Goal: Task Accomplishment & Management: Complete application form

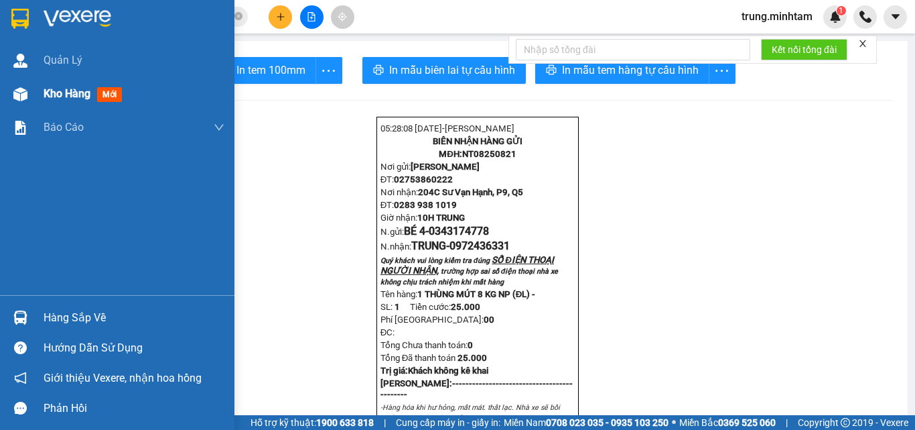
click at [78, 97] on span "Kho hàng" at bounding box center [67, 93] width 47 height 13
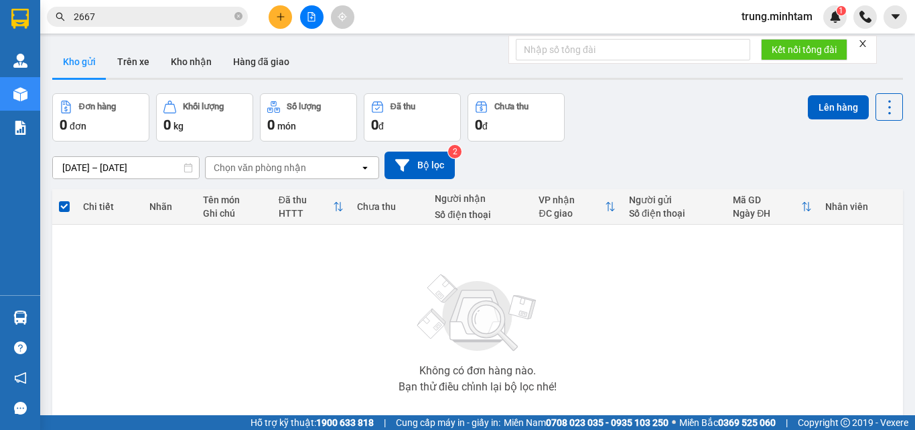
click at [164, 15] on input "2667" at bounding box center [153, 16] width 158 height 15
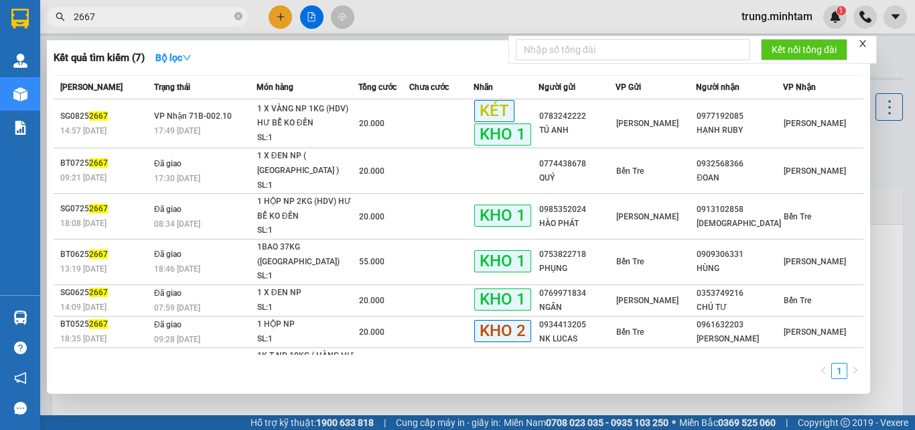
click at [164, 15] on input "2667" at bounding box center [153, 16] width 158 height 15
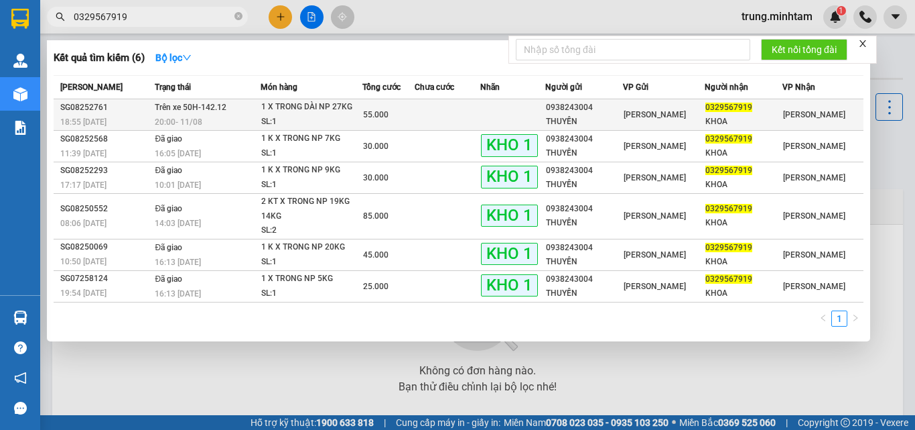
type input "0329567919"
click at [480, 119] on td at bounding box center [448, 114] width 66 height 31
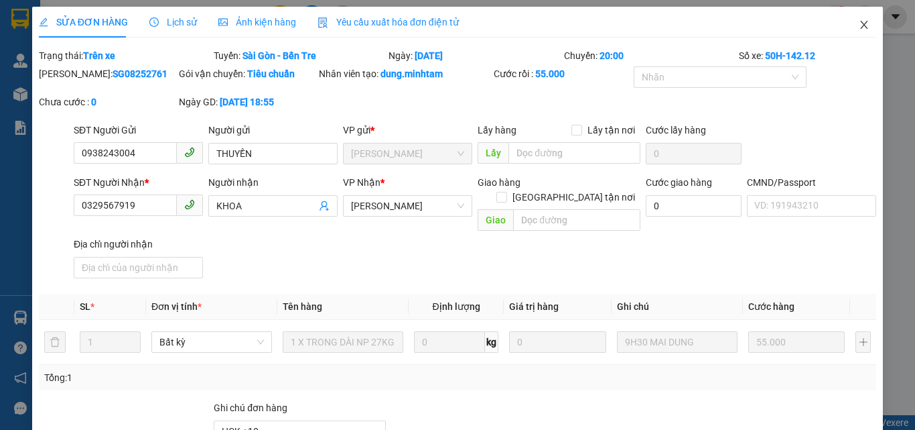
click at [859, 27] on icon "close" at bounding box center [864, 24] width 11 height 11
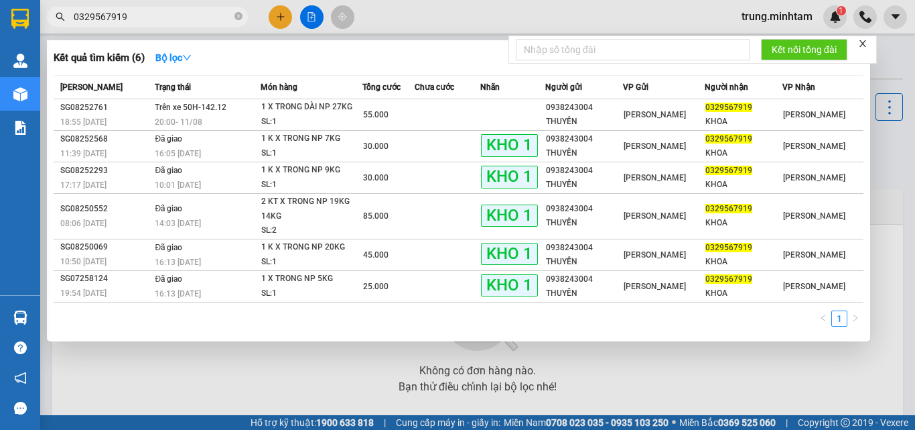
click at [172, 16] on input "0329567919" at bounding box center [153, 16] width 158 height 15
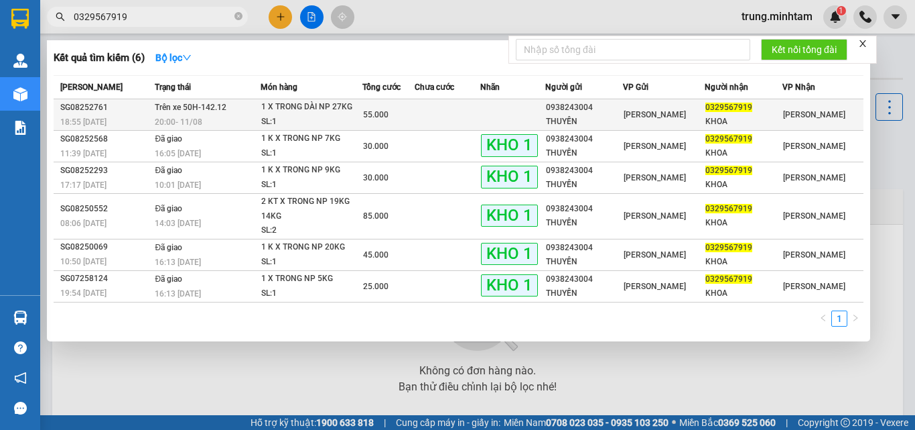
click at [434, 113] on td at bounding box center [448, 114] width 66 height 31
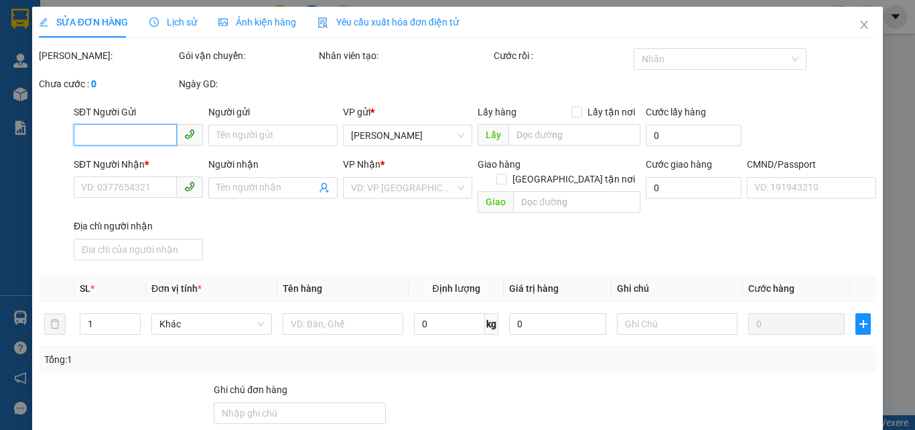
type input "0938243004"
type input "THUYỀN"
type input "0329567919"
type input "KHOA"
type input "HCK +10"
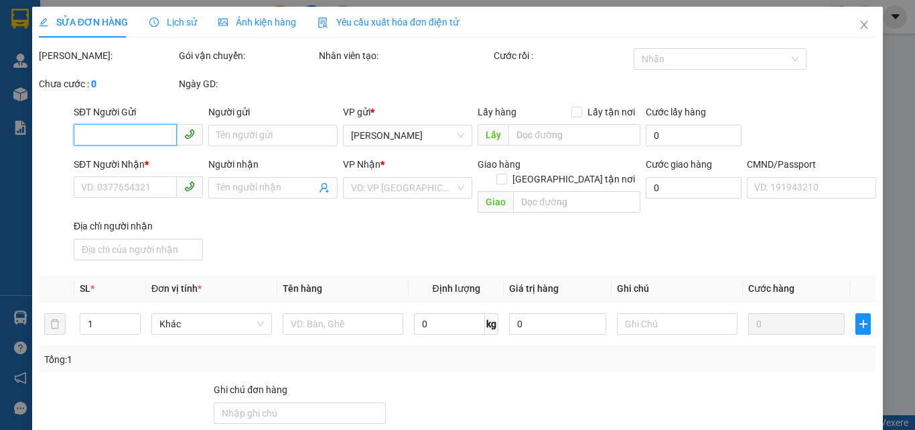
type input "55.000"
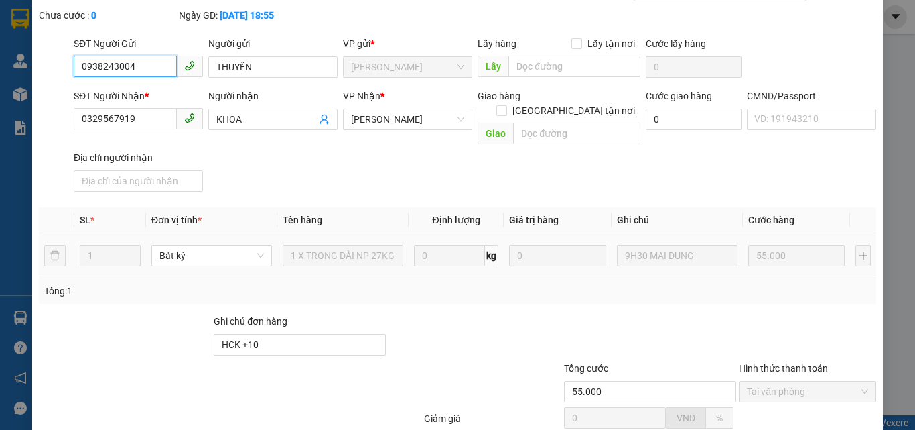
scroll to position [179, 0]
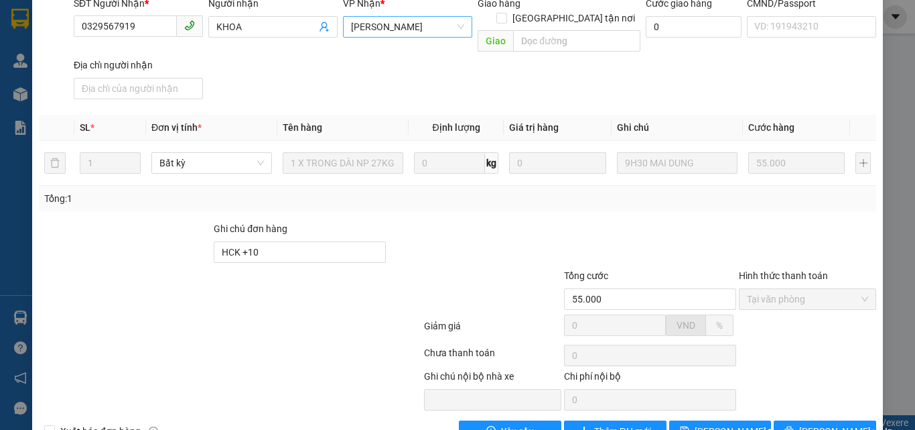
click at [397, 25] on span "[PERSON_NAME]" at bounding box center [407, 27] width 113 height 20
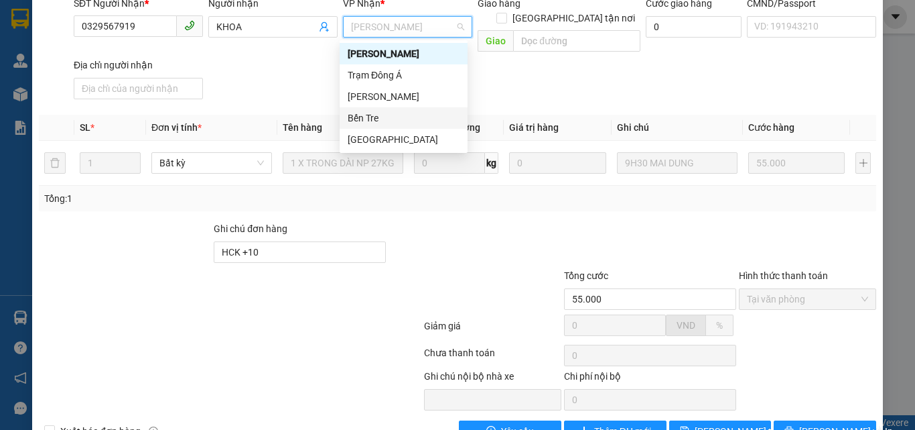
click at [375, 117] on div "Bến Tre" at bounding box center [404, 118] width 112 height 15
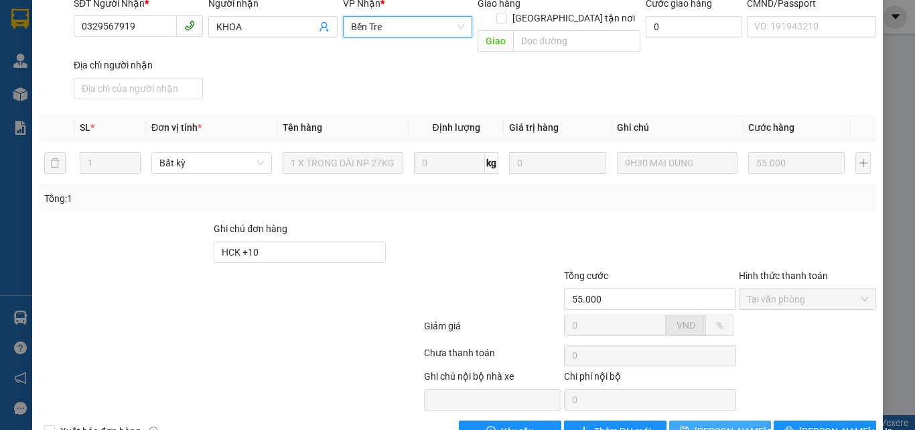
click at [725, 424] on span "[PERSON_NAME] thay đổi" at bounding box center [748, 431] width 107 height 15
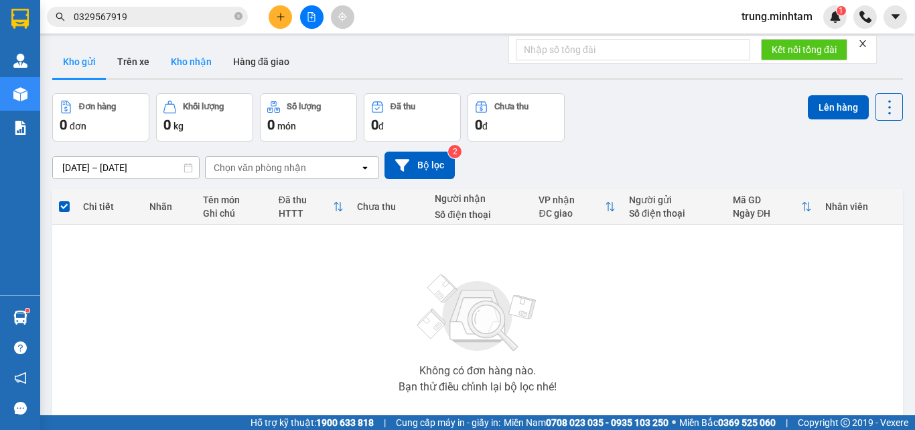
click at [184, 64] on button "Kho nhận" at bounding box center [191, 62] width 62 height 32
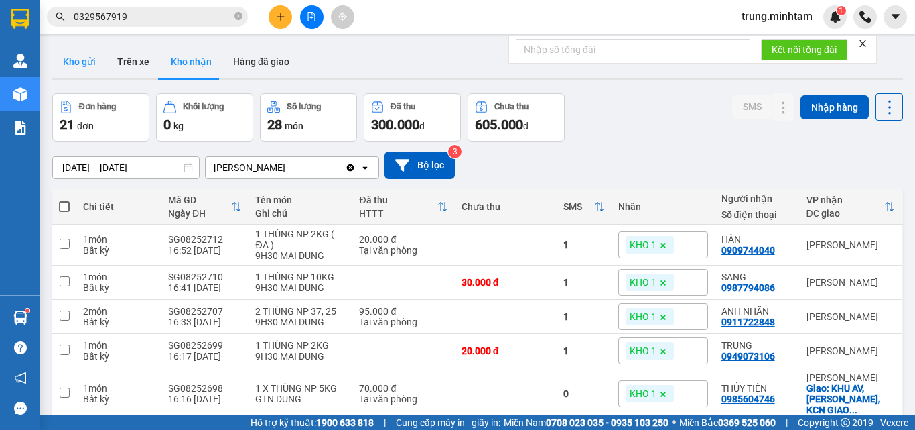
click at [84, 61] on button "Kho gửi" at bounding box center [79, 62] width 54 height 32
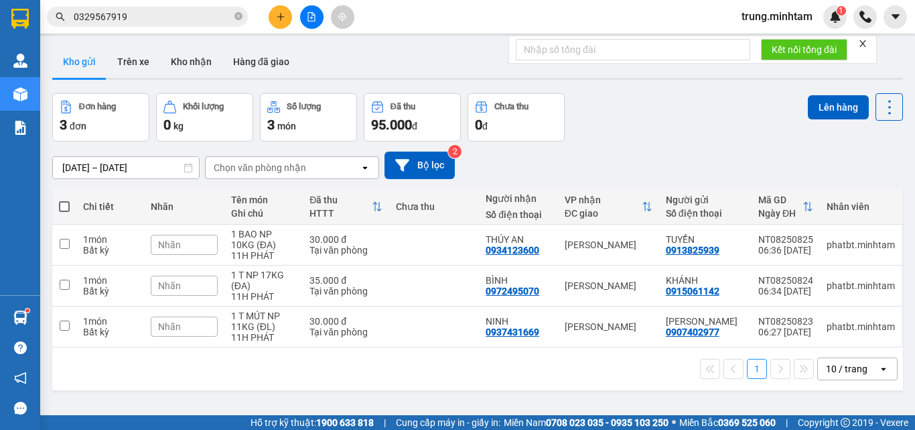
scroll to position [62, 0]
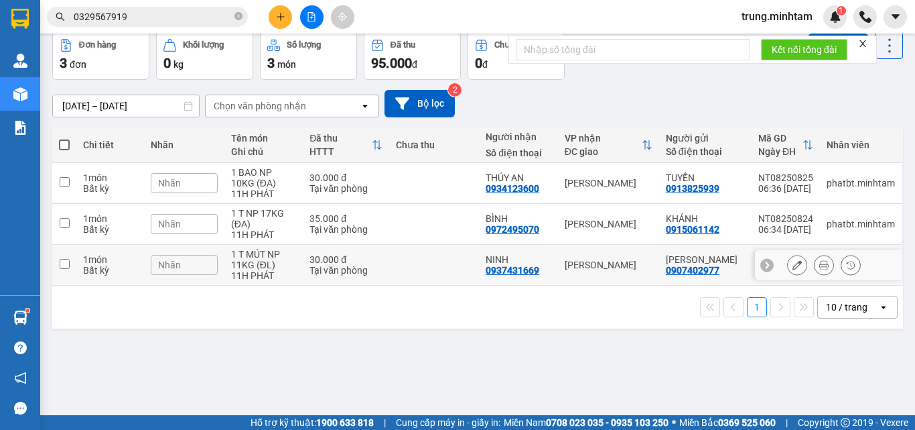
click at [445, 267] on td at bounding box center [434, 265] width 90 height 41
checkbox input "true"
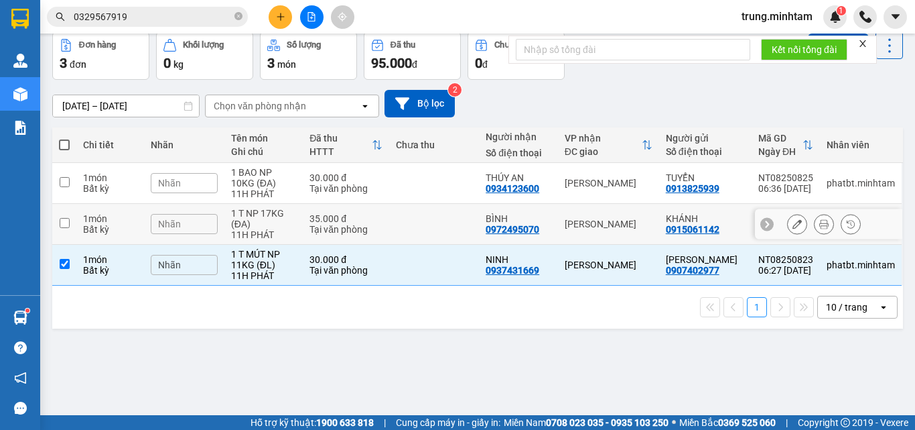
click at [428, 222] on td at bounding box center [434, 224] width 90 height 41
checkbox input "true"
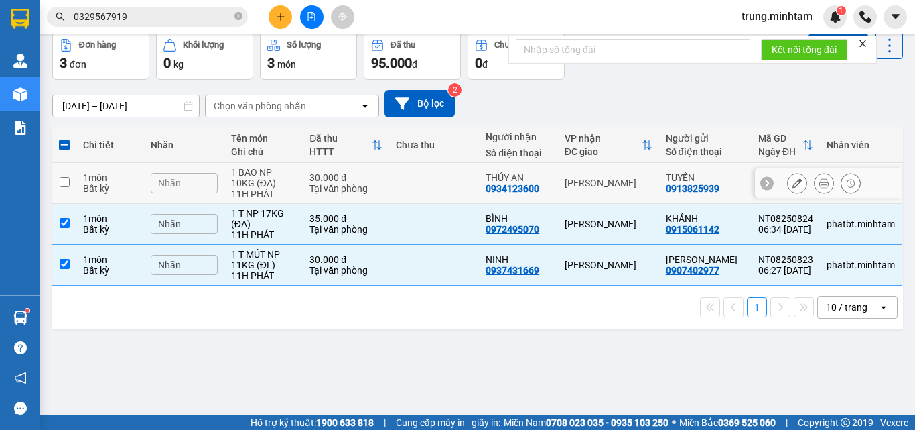
click at [434, 182] on td at bounding box center [434, 183] width 90 height 41
checkbox input "true"
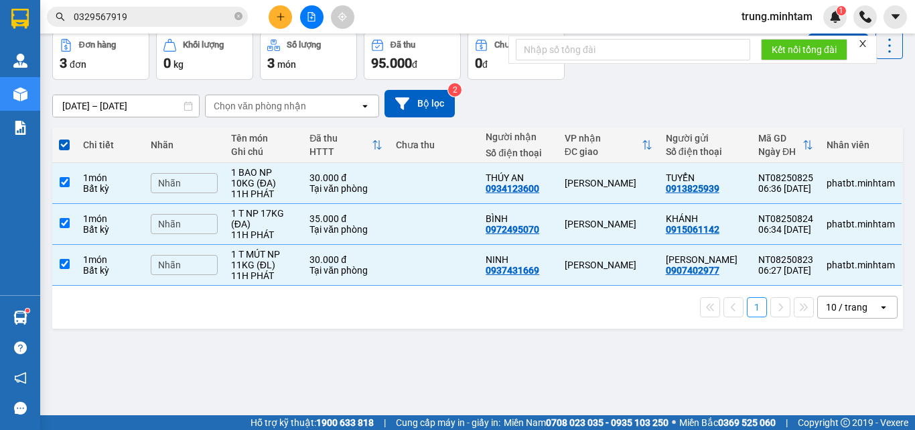
scroll to position [0, 0]
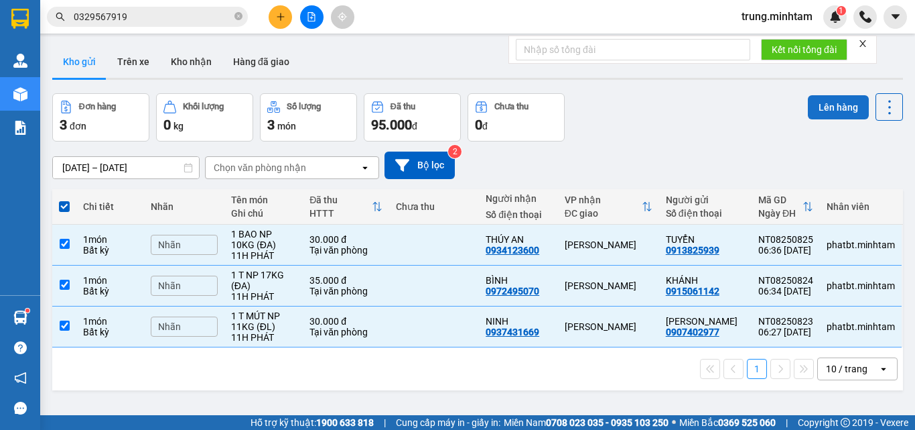
click at [827, 101] on button "Lên hàng" at bounding box center [838, 107] width 61 height 24
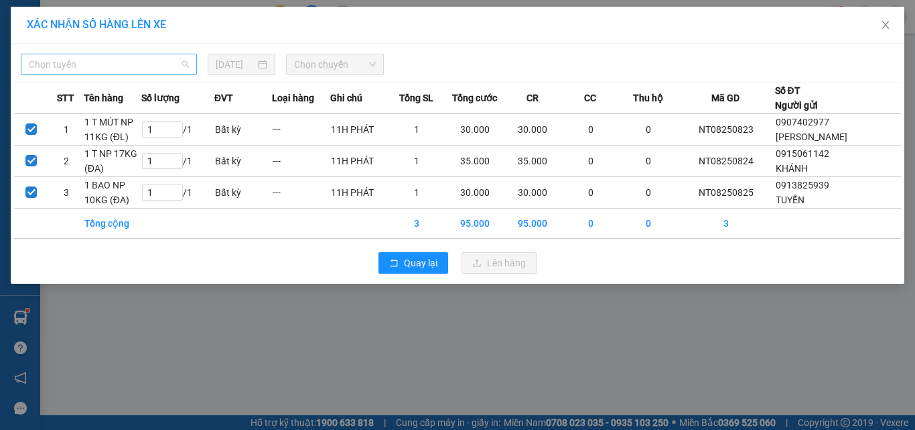
click at [169, 69] on span "Chọn tuyến" at bounding box center [109, 64] width 160 height 20
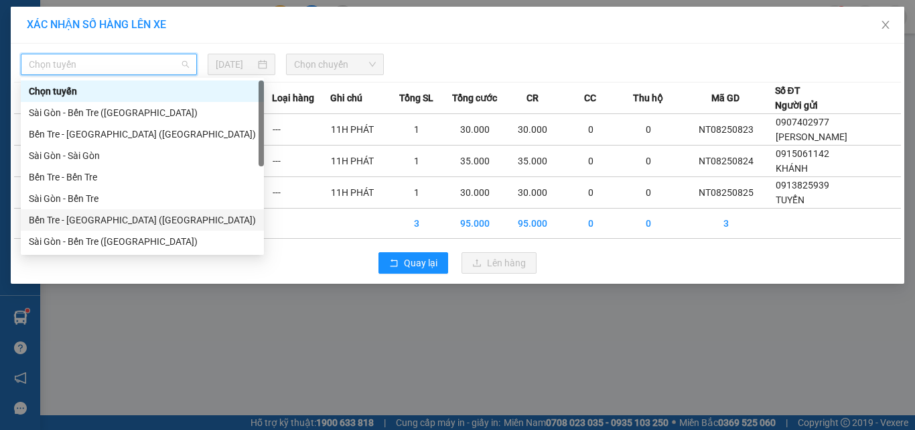
click at [107, 224] on div "Bến Tre - [GEOGRAPHIC_DATA] ([GEOGRAPHIC_DATA])" at bounding box center [142, 219] width 227 height 15
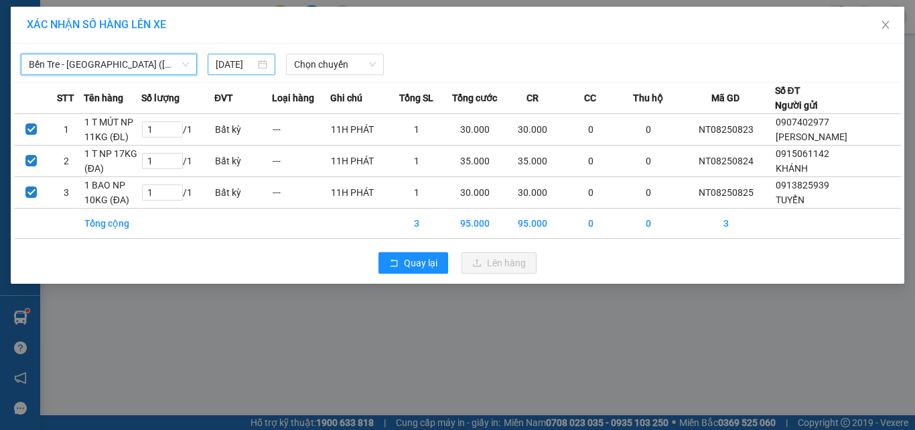
click at [249, 67] on input "[DATE]" at bounding box center [235, 64] width 39 height 15
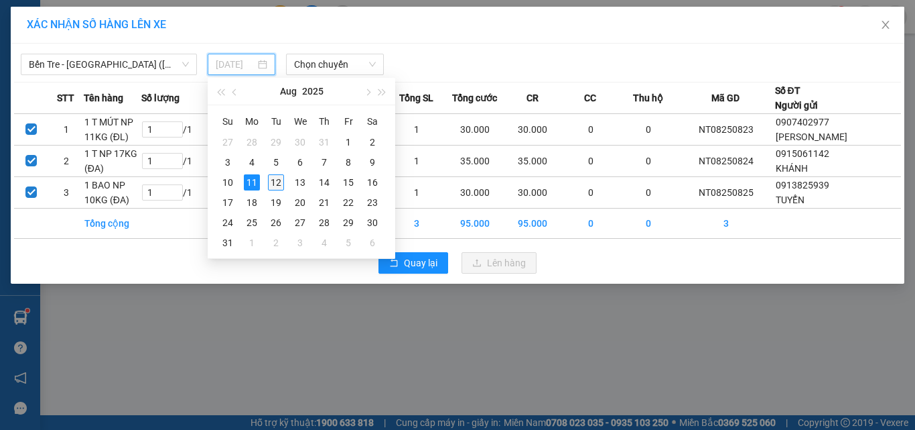
click at [277, 179] on div "12" at bounding box center [276, 182] width 16 height 16
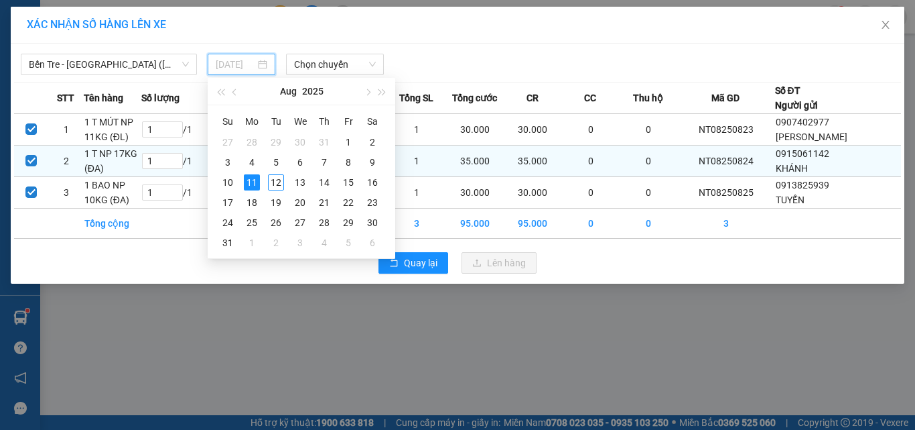
type input "[DATE]"
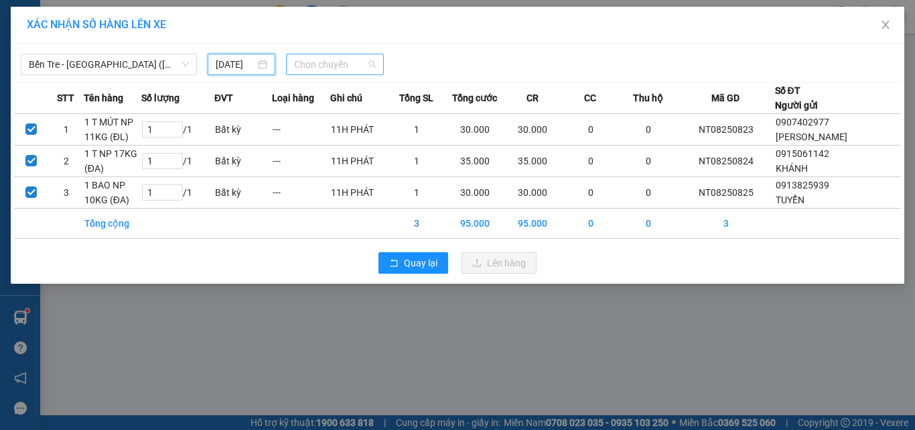
click at [322, 68] on span "Chọn chuyến" at bounding box center [335, 64] width 82 height 20
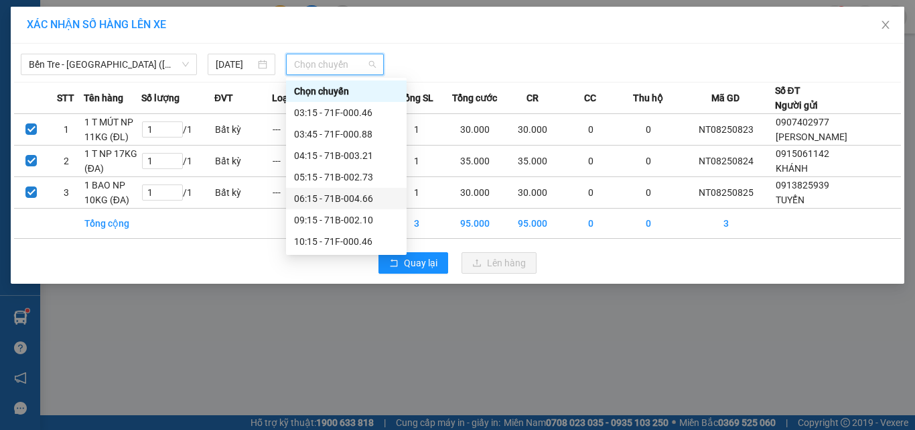
click at [357, 193] on div "06:15 - 71B-004.66" at bounding box center [346, 198] width 105 height 15
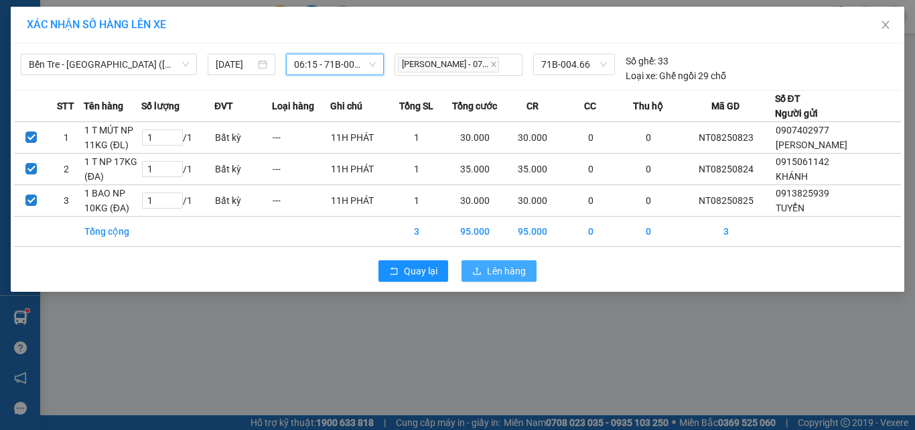
click at [498, 278] on span "Lên hàng" at bounding box center [506, 270] width 39 height 15
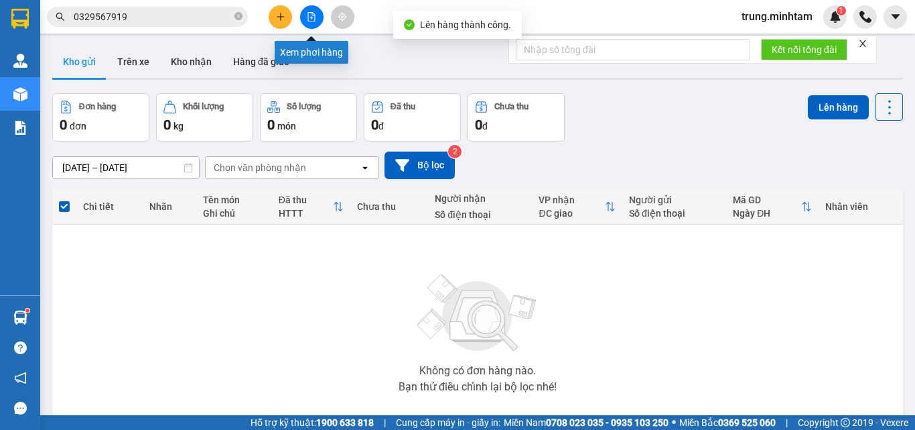
click at [310, 20] on icon "file-add" at bounding box center [311, 16] width 9 height 9
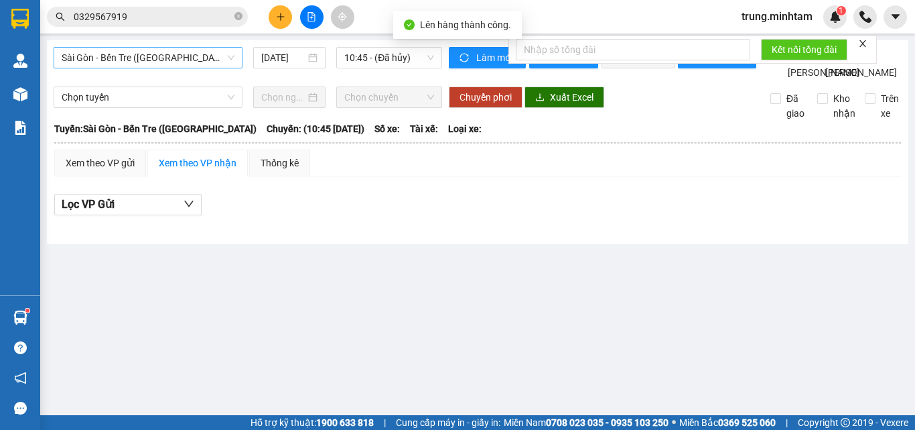
click at [162, 52] on span "Sài Gòn - Bến Tre ([GEOGRAPHIC_DATA])" at bounding box center [148, 58] width 173 height 20
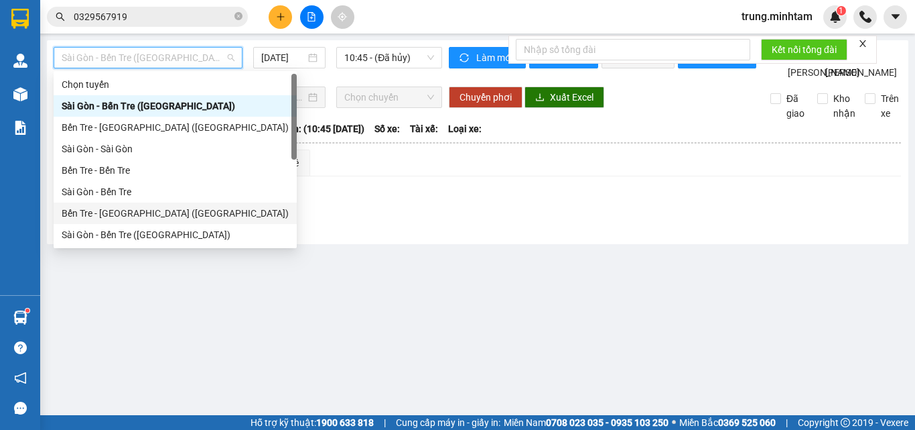
click at [135, 216] on div "Bến Tre - [GEOGRAPHIC_DATA] ([GEOGRAPHIC_DATA])" at bounding box center [175, 213] width 227 height 15
type input "[DATE]"
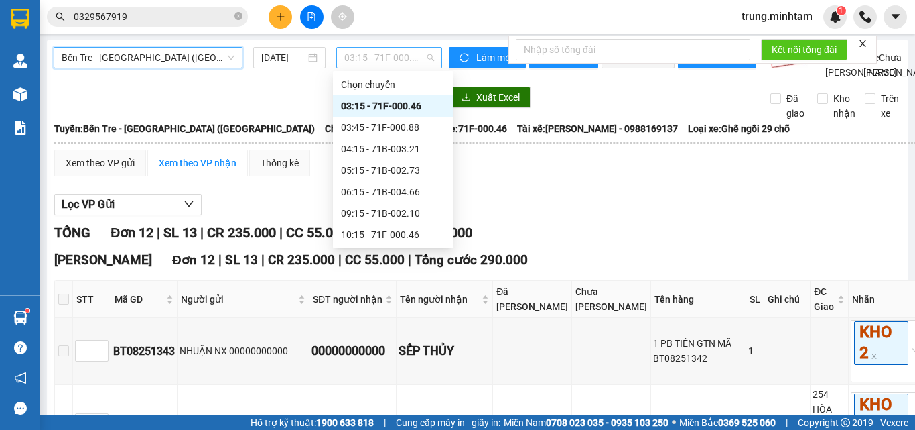
click at [367, 62] on span "03:15 - 71F-000.46" at bounding box center [389, 58] width 90 height 20
click at [406, 193] on div "06:15 - 71B-004.66" at bounding box center [393, 191] width 105 height 15
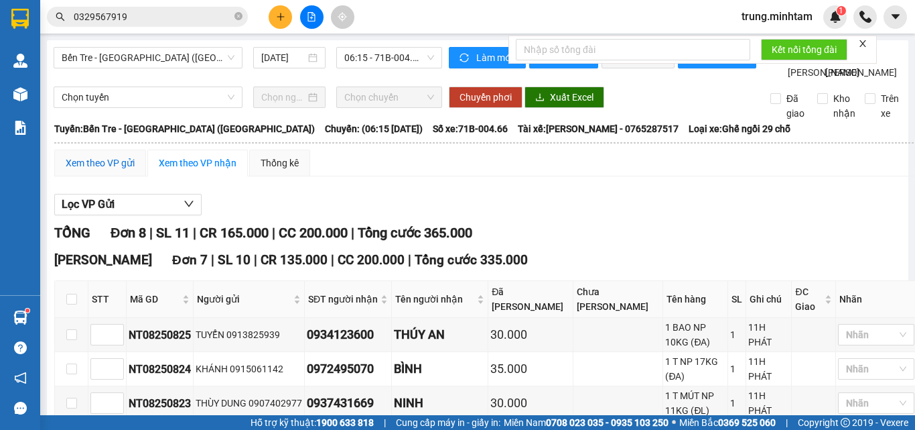
click at [95, 170] on div "Xem theo VP gửi" at bounding box center [100, 162] width 69 height 15
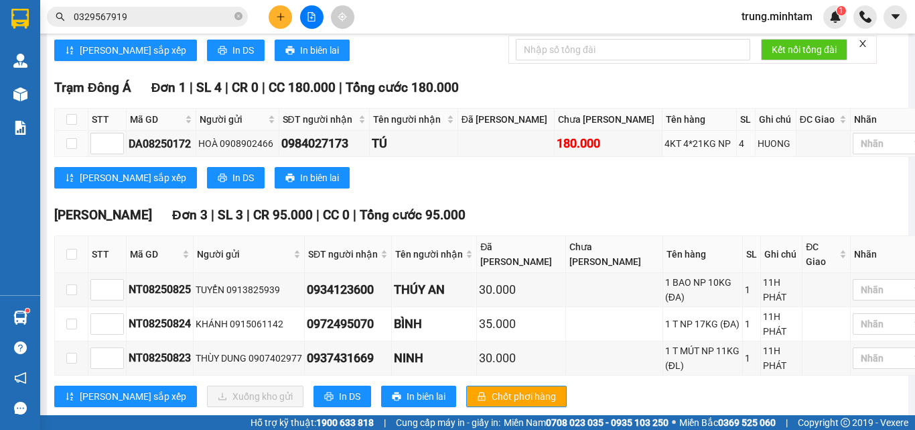
scroll to position [484, 0]
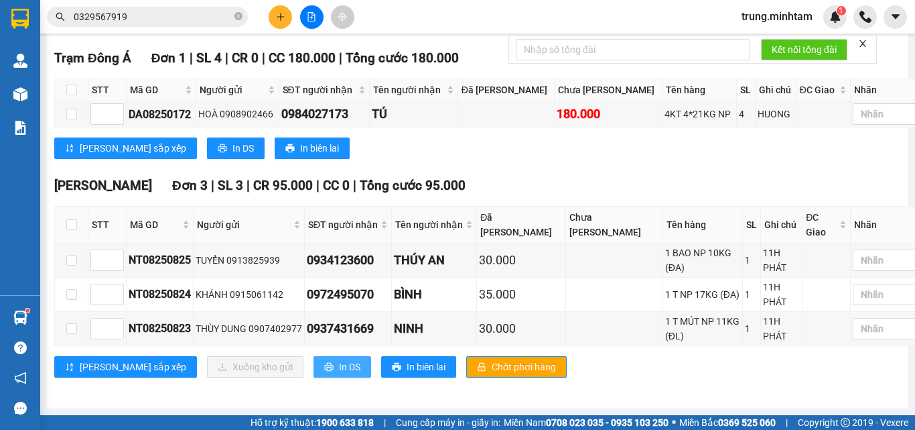
click at [339, 373] on span "In DS" at bounding box center [349, 366] width 21 height 15
click at [151, 19] on input "0329567919" at bounding box center [153, 16] width 158 height 15
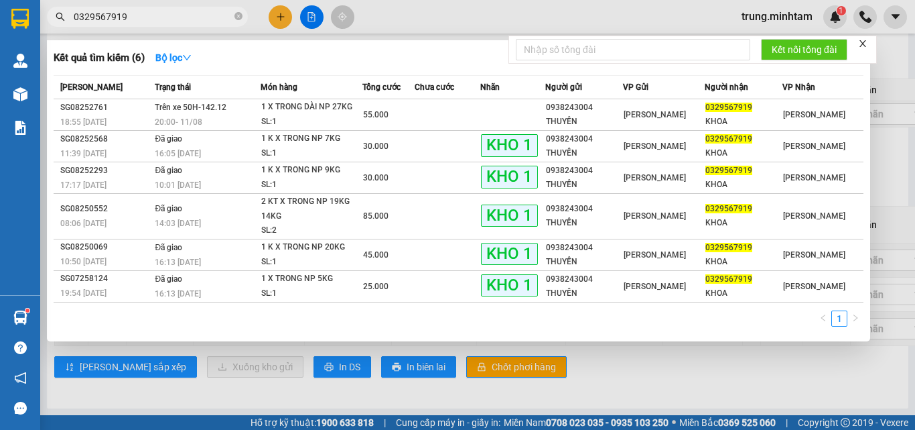
click at [151, 19] on input "0329567919" at bounding box center [153, 16] width 158 height 15
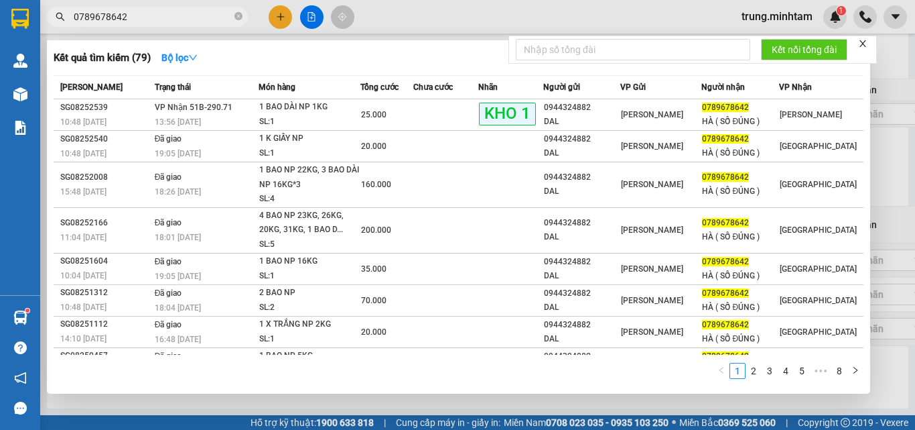
type input "0789678642"
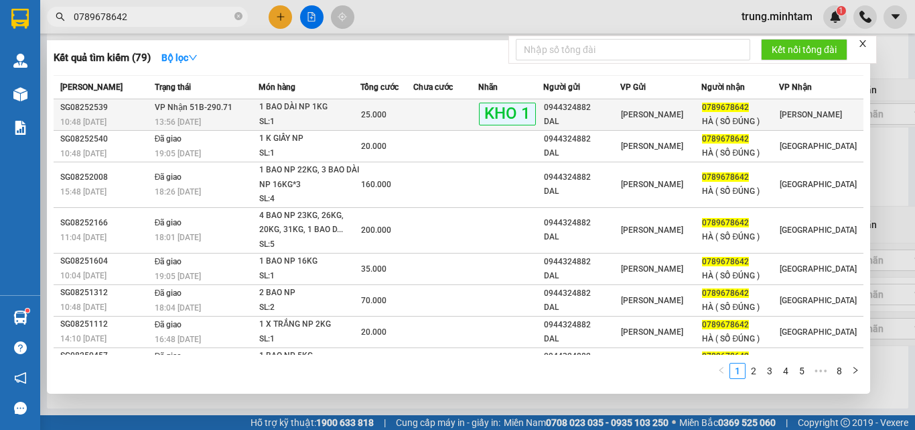
click at [407, 113] on div "25.000" at bounding box center [387, 114] width 52 height 15
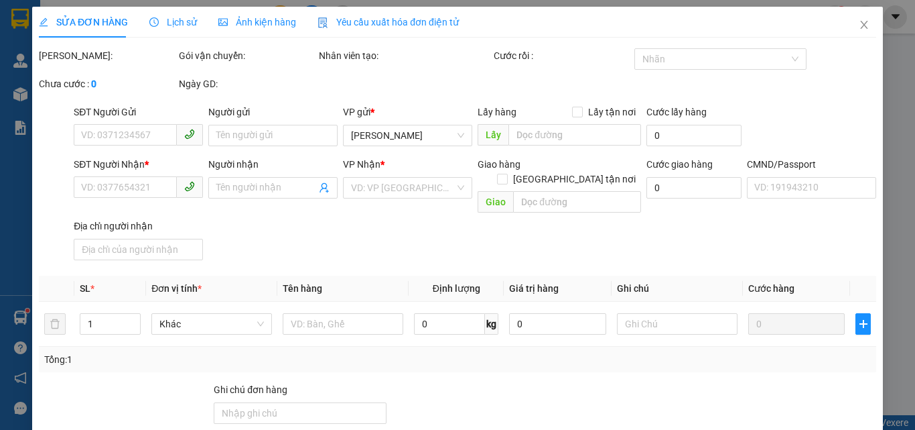
type input "0944324882"
type input "DAL"
type input "0789678642"
type input "HÀ ( SỐ ĐÚNG )"
type input "HCK ĐG"
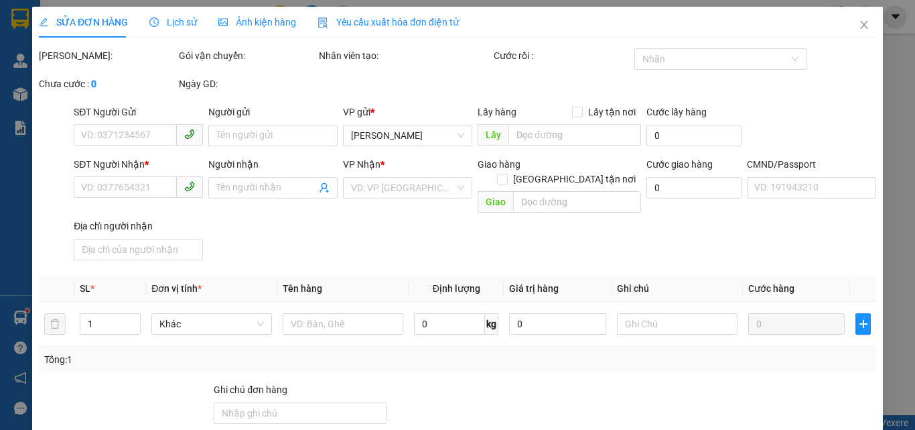
type input "25.000"
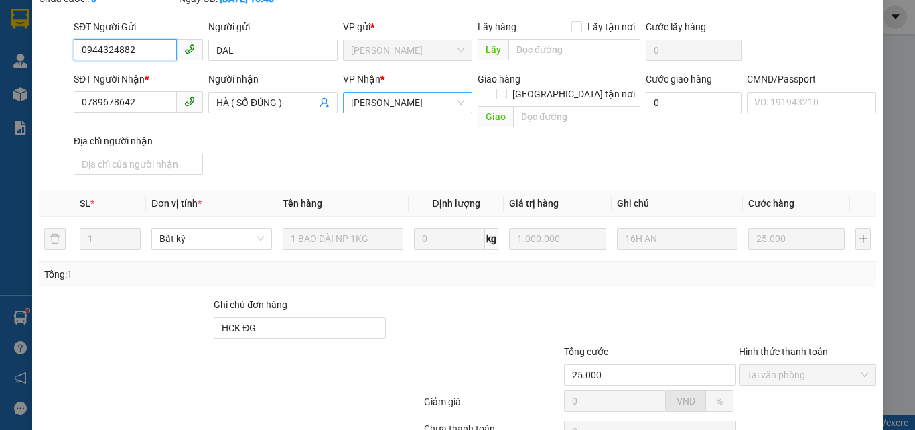
scroll to position [186, 0]
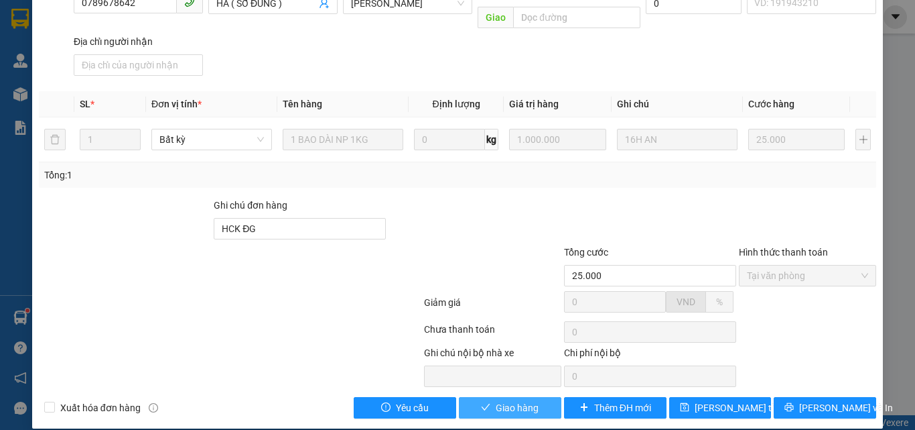
click at [514, 400] on span "Giao hàng" at bounding box center [517, 407] width 43 height 15
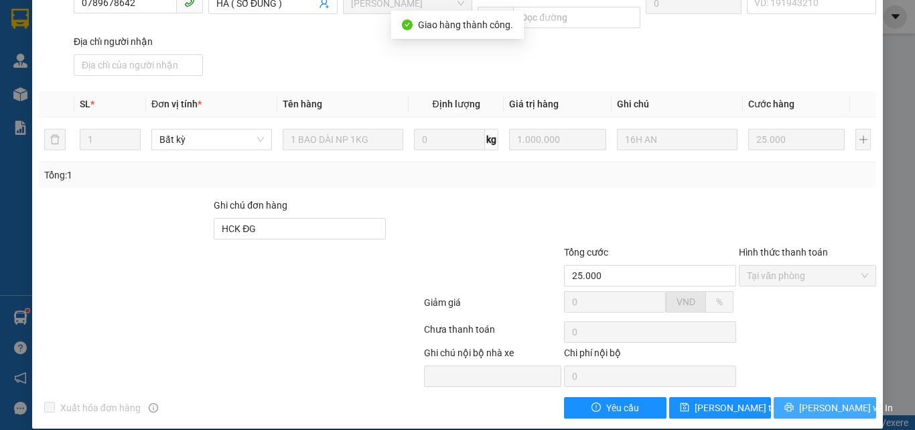
click at [828, 400] on span "[PERSON_NAME] và In" at bounding box center [846, 407] width 94 height 15
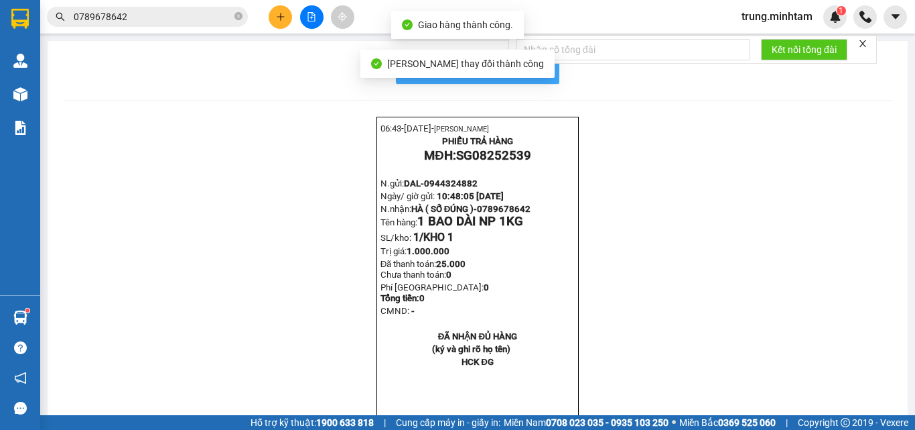
click at [533, 74] on span "In mẫu biên lai tự cấu hình" at bounding box center [486, 70] width 126 height 17
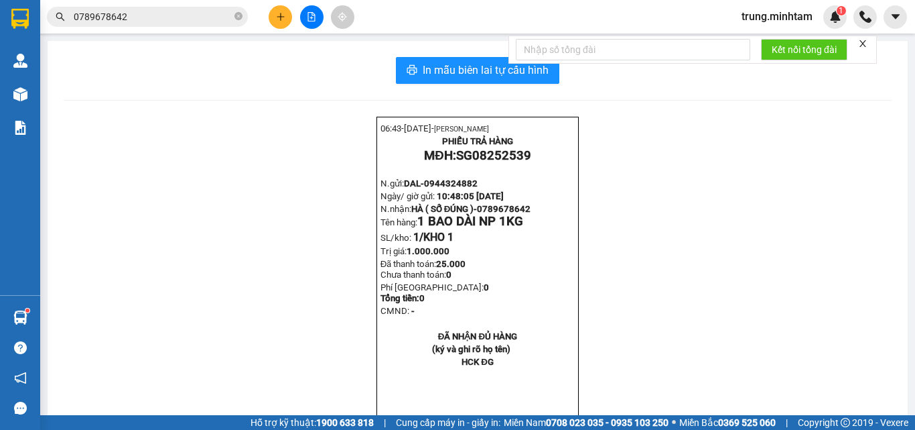
click at [143, 16] on input "0789678642" at bounding box center [153, 16] width 158 height 15
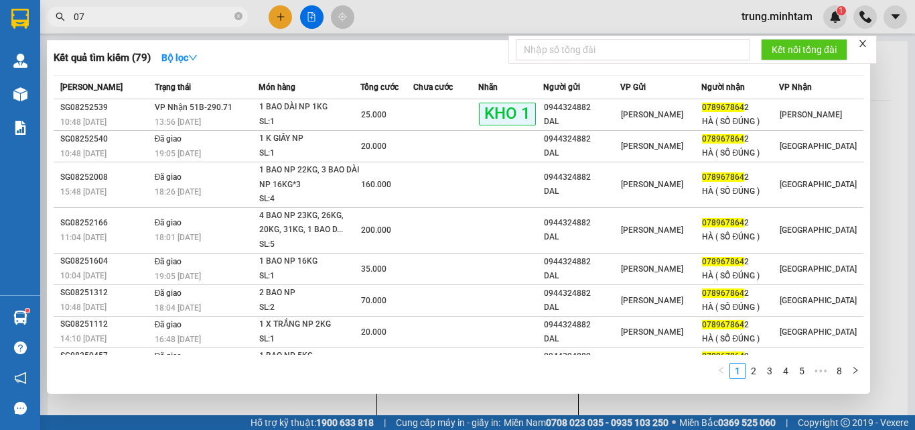
type input "0"
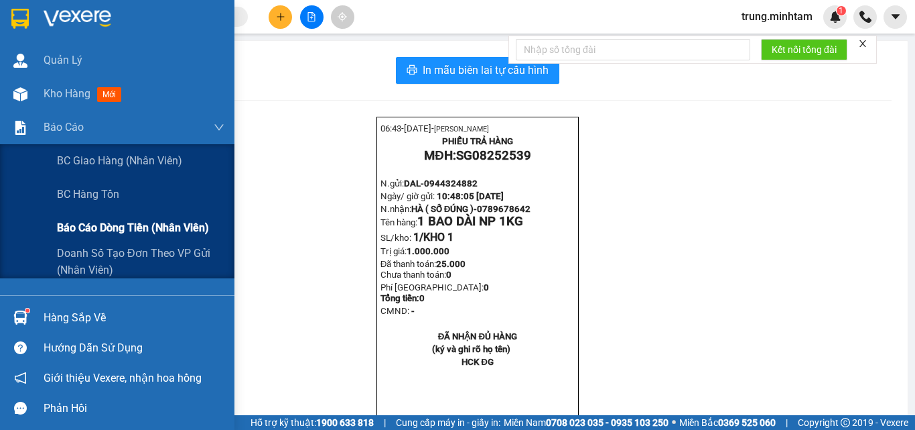
click at [107, 229] on span "Báo cáo dòng tiền (nhân viên)" at bounding box center [133, 227] width 152 height 17
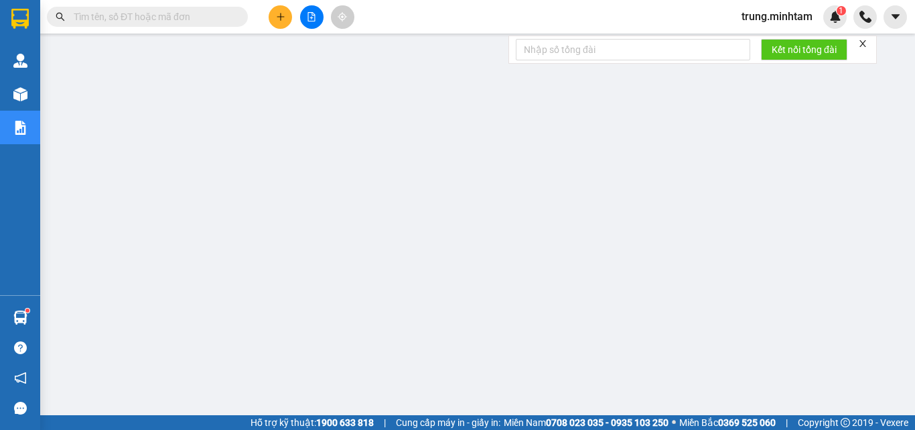
click at [127, 18] on input "text" at bounding box center [153, 16] width 158 height 15
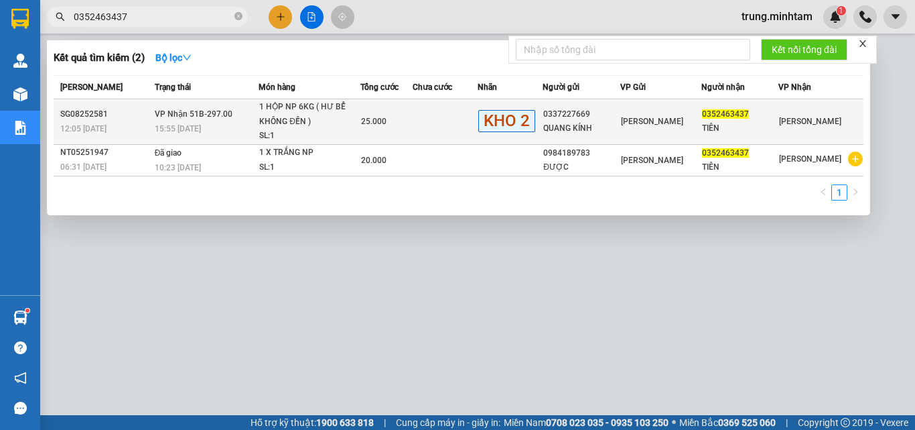
type input "0352463437"
click at [450, 123] on td at bounding box center [445, 122] width 65 height 46
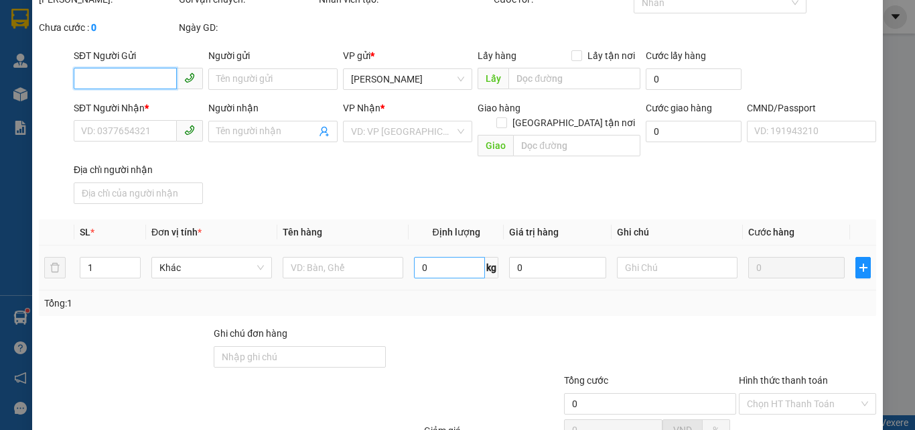
scroll to position [5, 0]
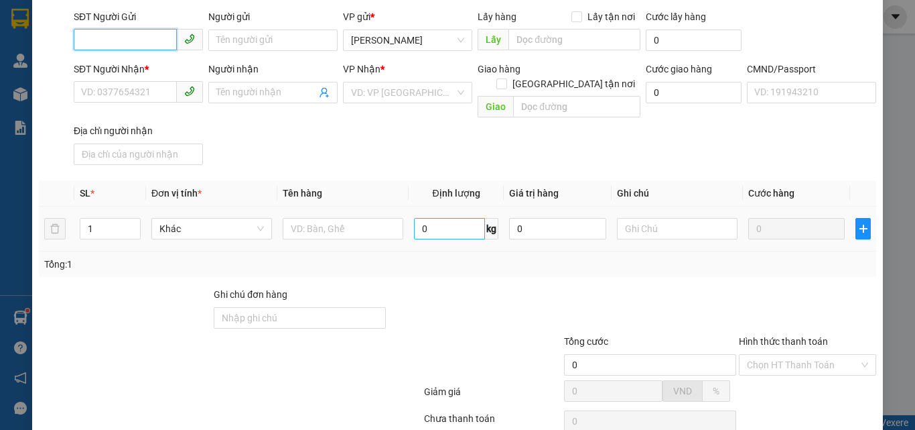
type input "0337227669"
type input "QUANG KÍNH"
type input "0352463437"
type input "TIÊN"
type input "NNN YC NHẬN 4H"
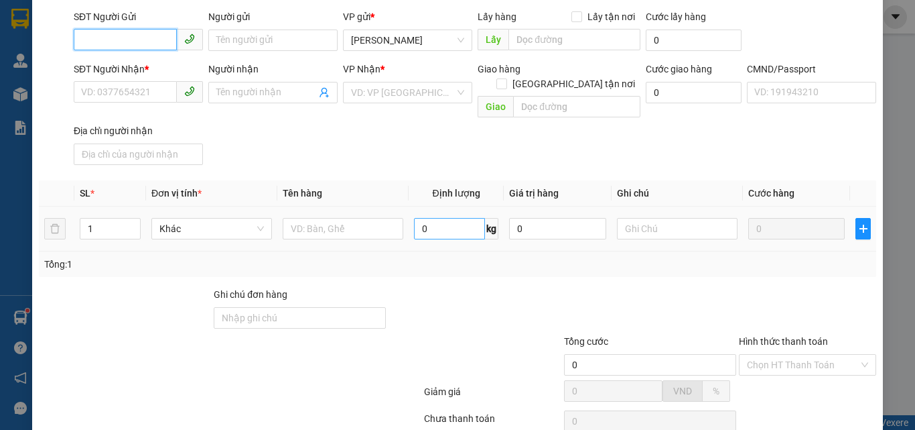
type input "25.000"
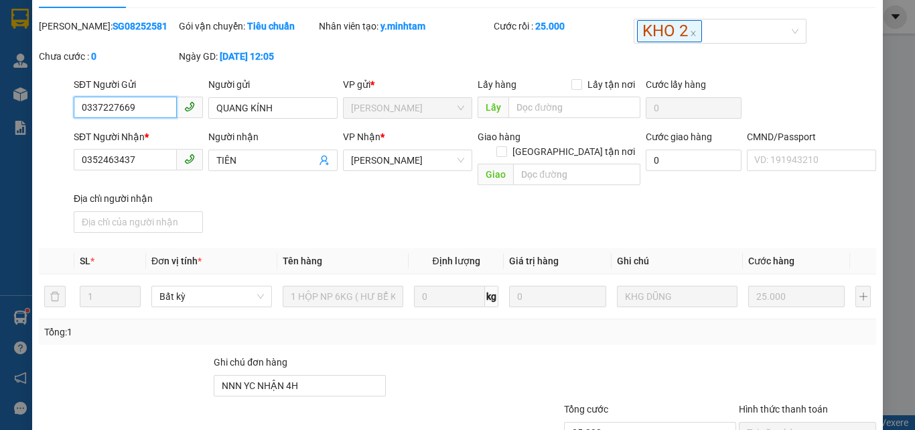
scroll to position [186, 0]
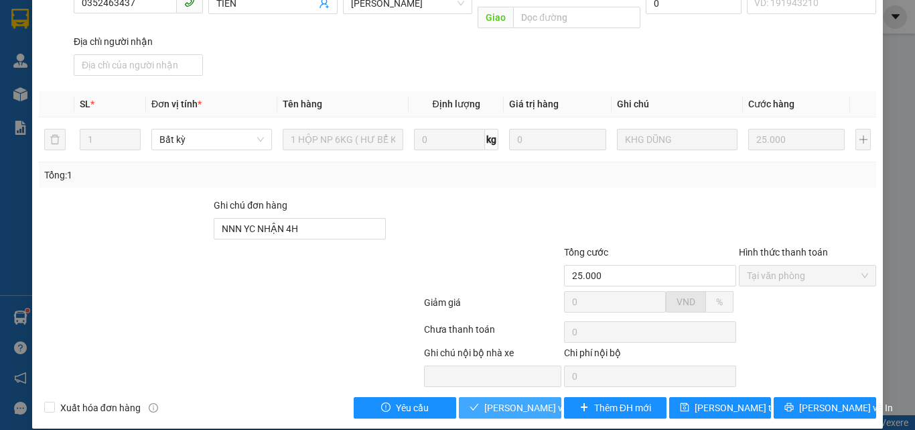
click at [528, 400] on span "[PERSON_NAME] và Giao hàng" at bounding box center [549, 407] width 129 height 15
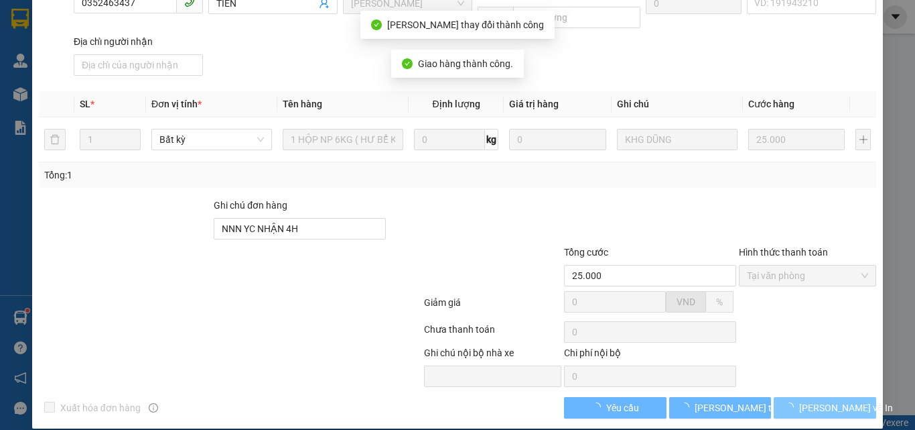
click at [820, 400] on span "[PERSON_NAME] và In" at bounding box center [846, 407] width 94 height 15
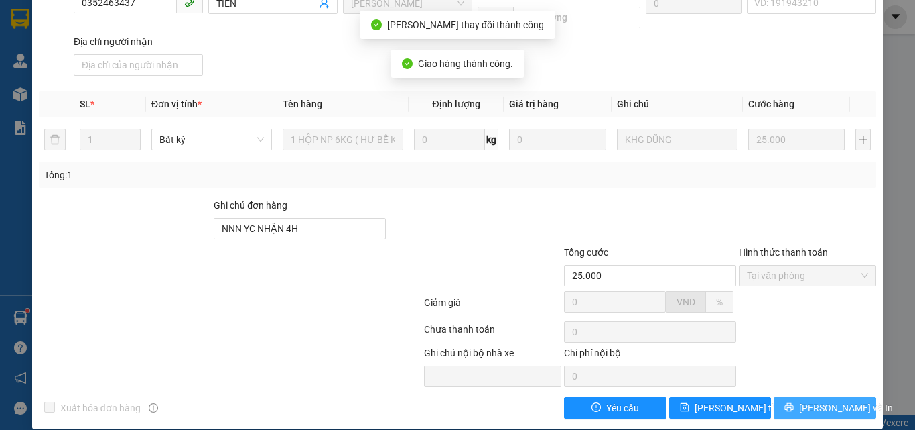
click at [818, 400] on span "[PERSON_NAME] và In" at bounding box center [846, 407] width 94 height 15
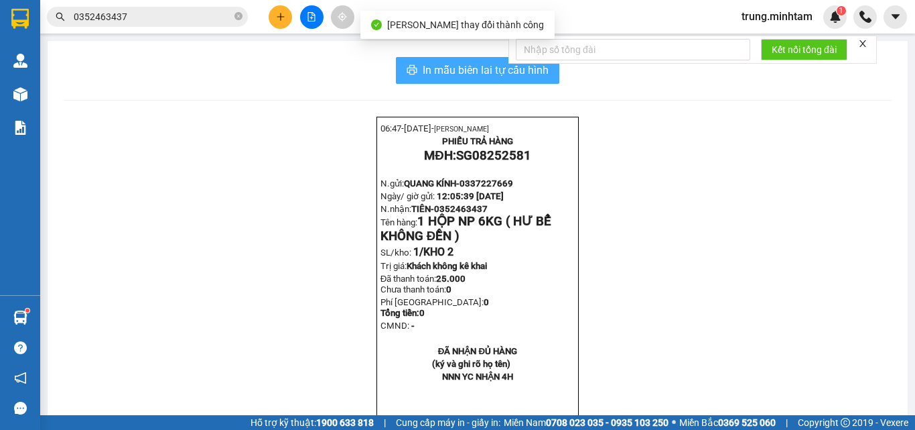
click at [487, 73] on span "In mẫu biên lai tự cấu hình" at bounding box center [486, 70] width 126 height 17
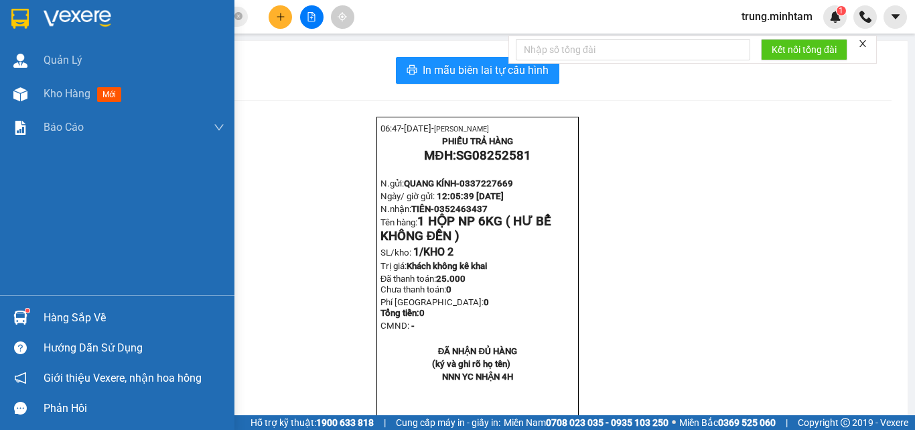
click at [63, 314] on div "Hàng sắp về" at bounding box center [134, 318] width 181 height 20
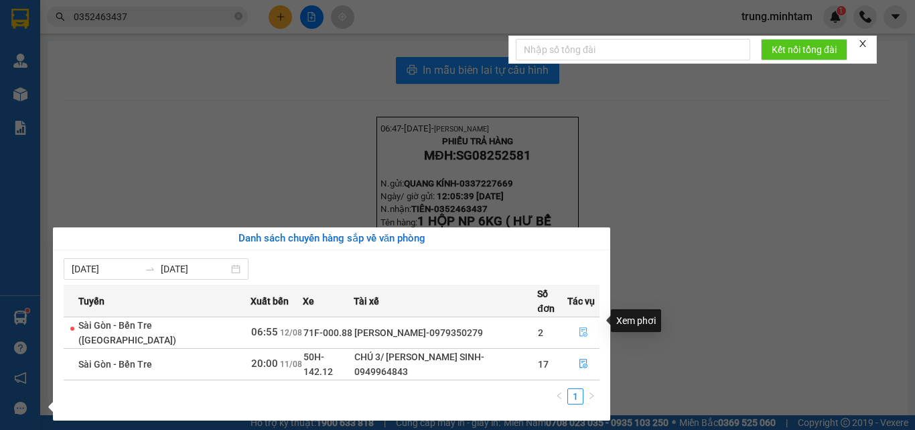
click at [580, 327] on icon "file-done" at bounding box center [583, 331] width 9 height 9
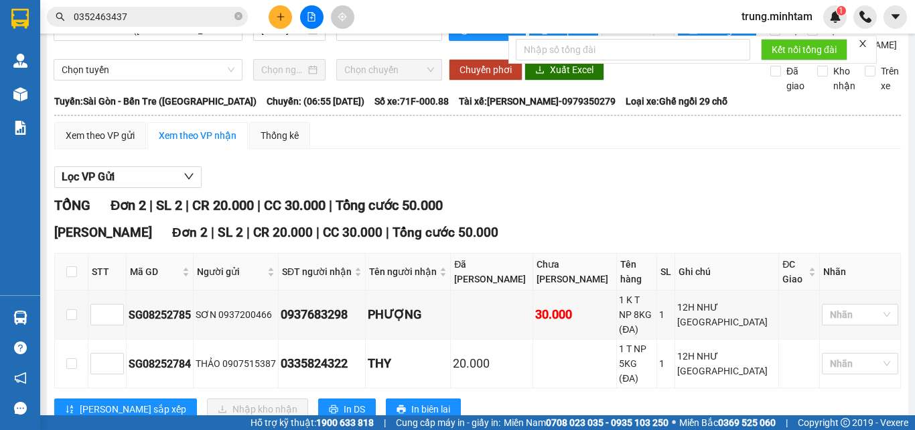
scroll to position [39, 0]
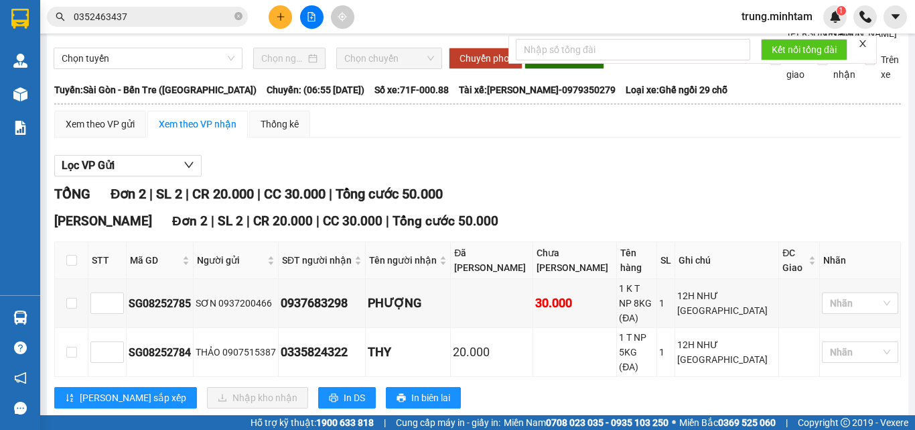
click at [137, 21] on input "0352463437" at bounding box center [153, 16] width 158 height 15
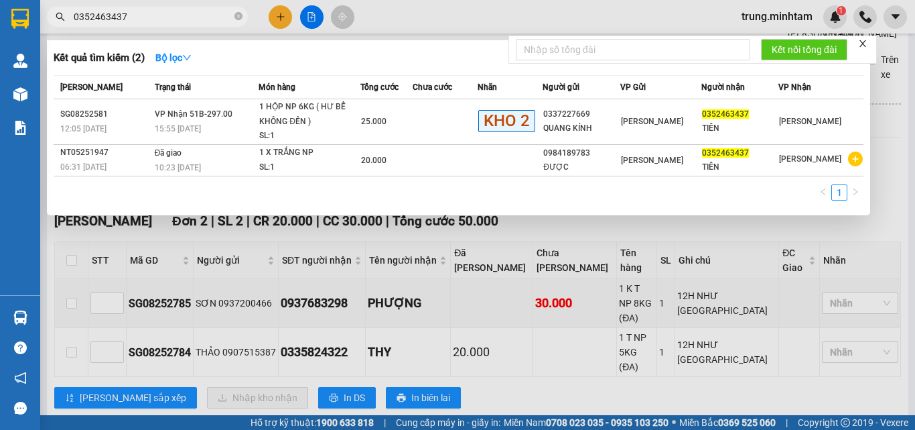
click at [137, 19] on input "0352463437" at bounding box center [153, 16] width 158 height 15
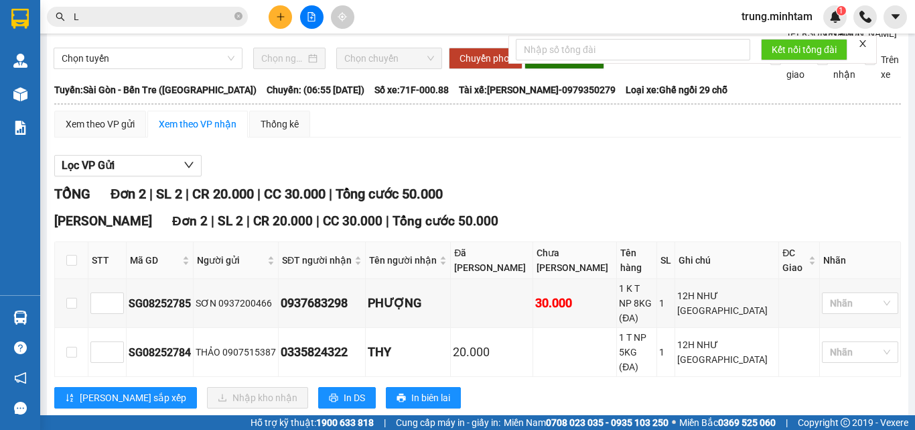
click at [101, 19] on input "L" at bounding box center [153, 16] width 158 height 15
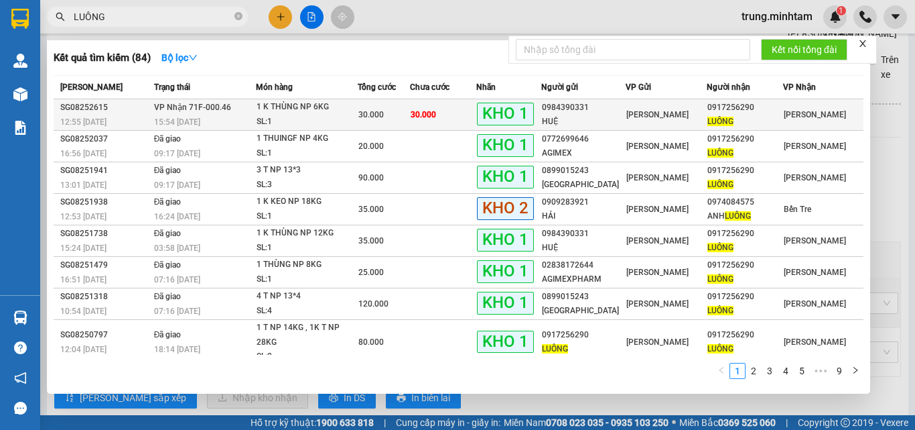
type input "LUÔNG"
click at [467, 117] on td "30.000" at bounding box center [443, 114] width 66 height 31
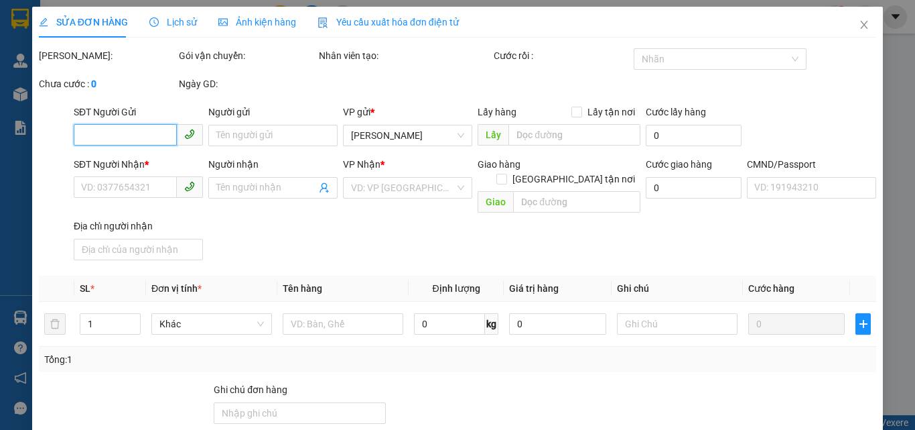
type input "0984390331"
type input "HUỆ"
type input "0917256290"
type input "LUÔNG"
type input "KBM"
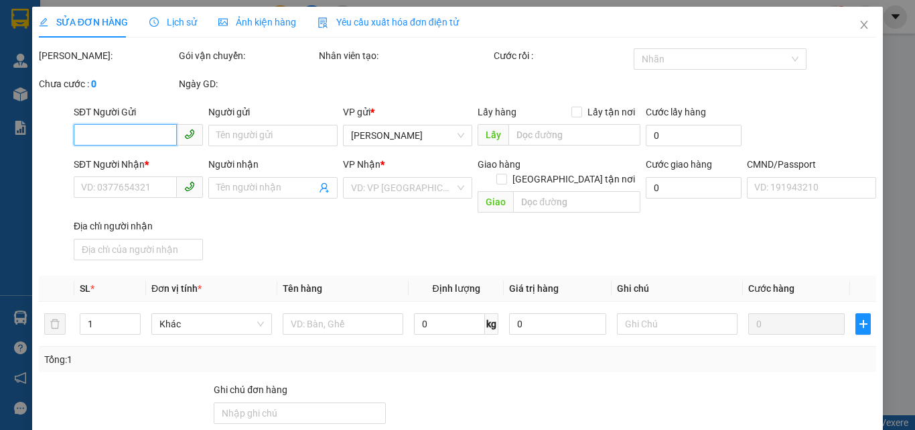
type input "30.000"
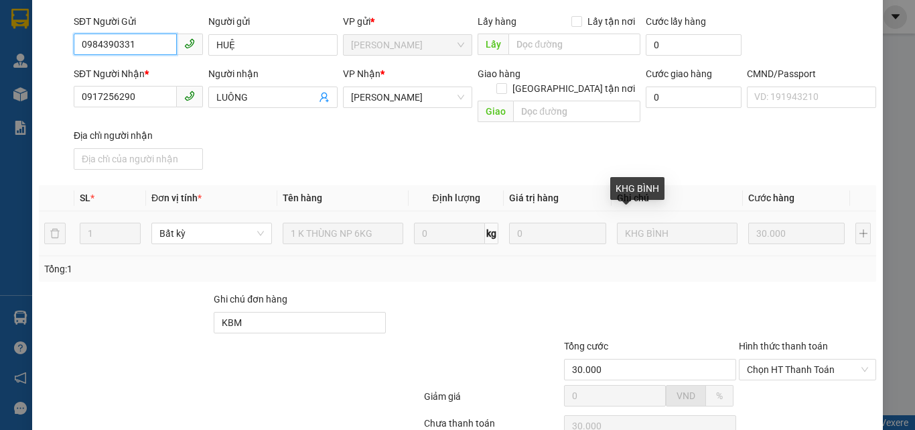
scroll to position [186, 0]
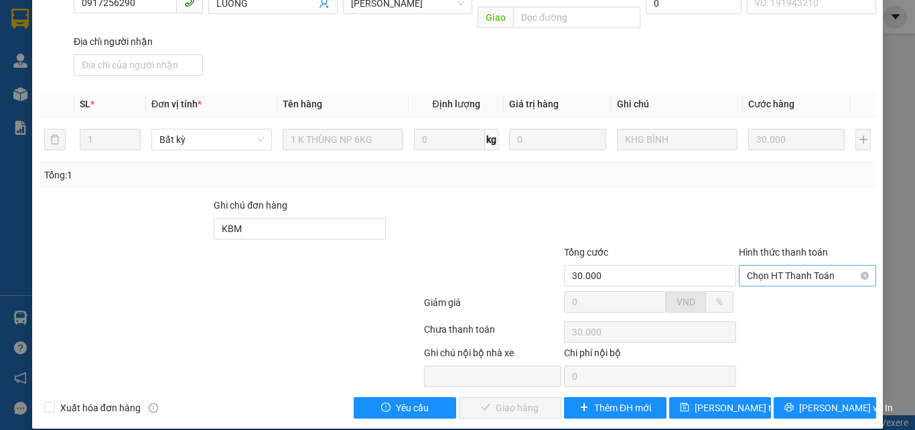
click at [780, 265] on span "Chọn HT Thanh Toán" at bounding box center [807, 275] width 121 height 20
click at [777, 292] on div "Tại văn phòng" at bounding box center [800, 287] width 120 height 15
type input "0"
click at [517, 400] on span "[PERSON_NAME] và Giao hàng" at bounding box center [549, 407] width 129 height 15
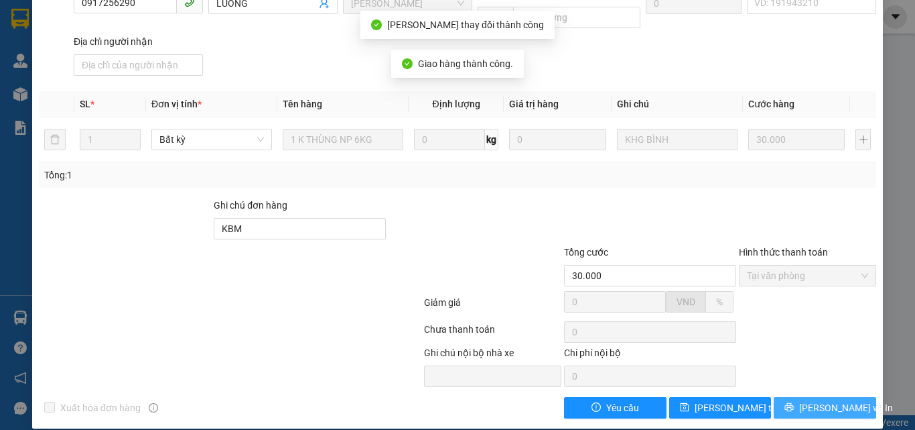
click at [812, 400] on span "[PERSON_NAME] và In" at bounding box center [846, 407] width 94 height 15
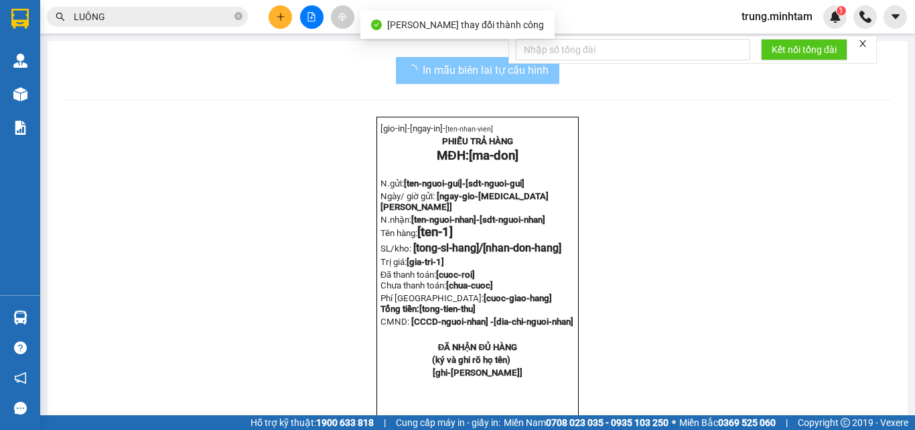
click at [531, 72] on span "In mẫu biên lai tự cấu hình" at bounding box center [486, 70] width 126 height 17
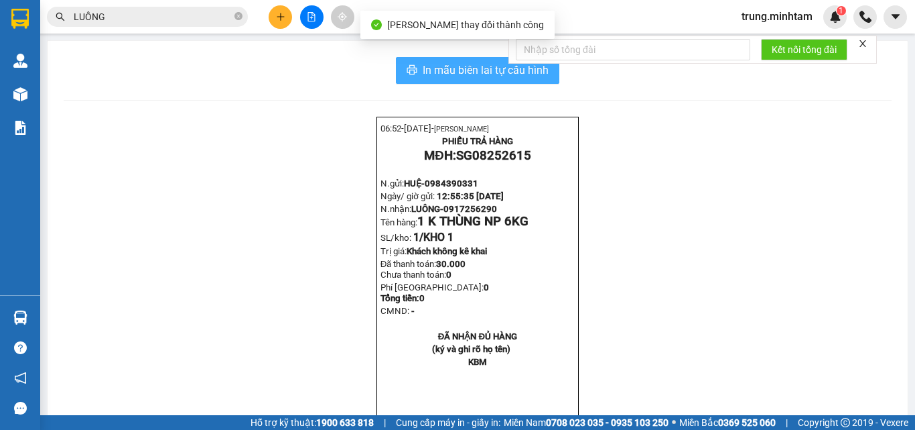
click at [531, 72] on span "In mẫu biên lai tự cấu hình" at bounding box center [486, 70] width 126 height 17
